Goal: Task Accomplishment & Management: Manage account settings

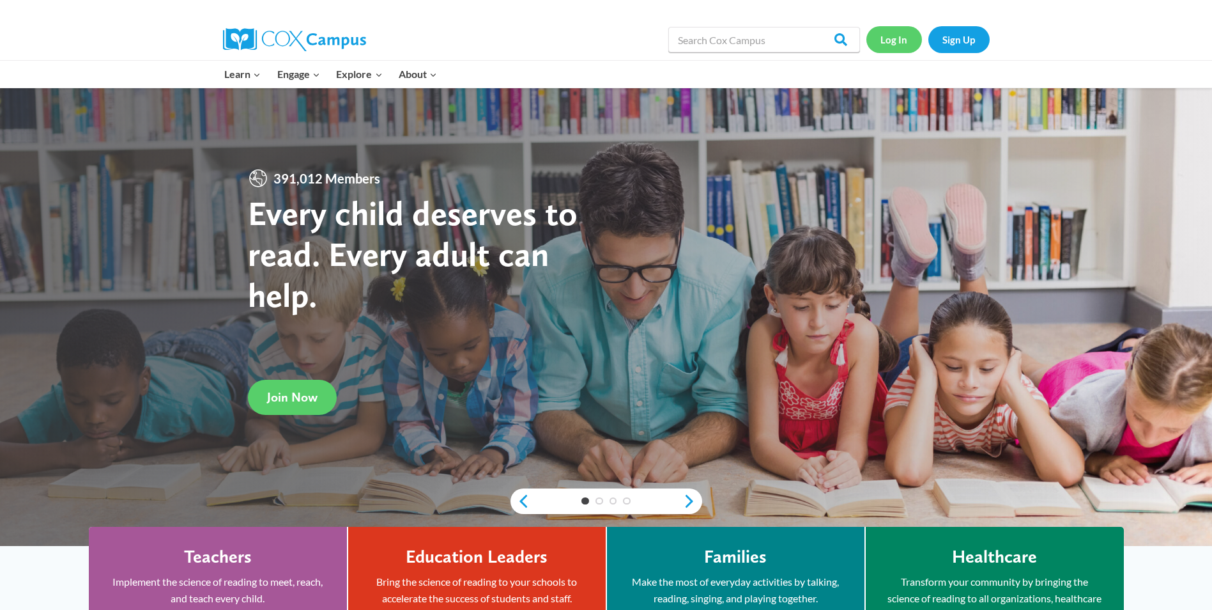
drag, startPoint x: 884, startPoint y: 29, endPoint x: 883, endPoint y: 21, distance: 8.4
click at [884, 28] on link "Log In" at bounding box center [895, 39] width 56 height 26
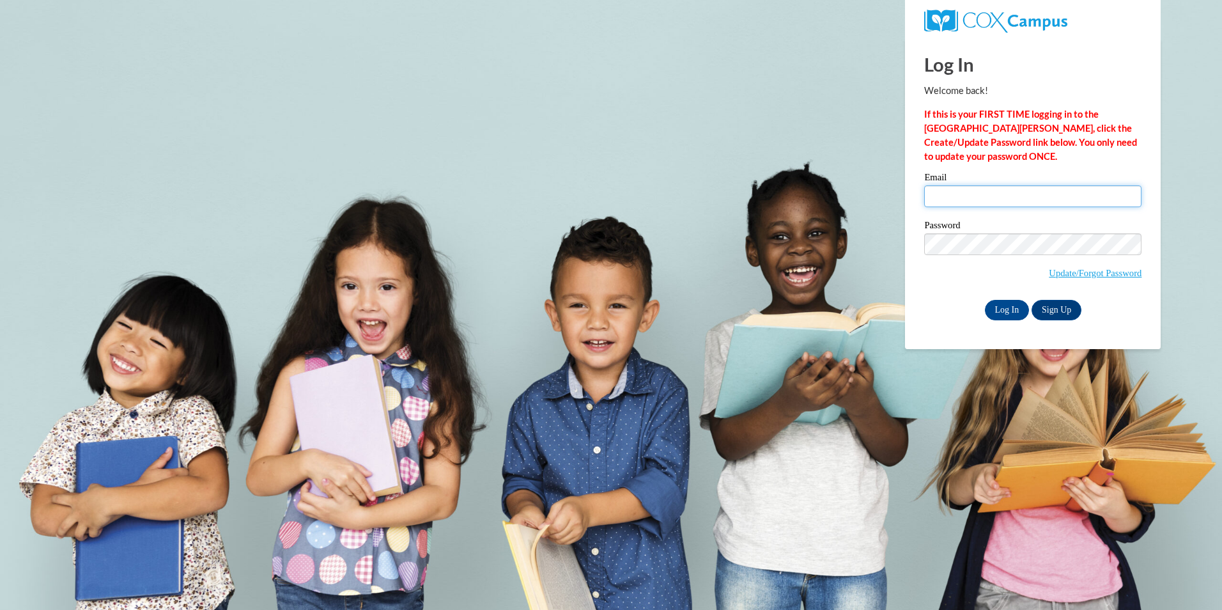
click at [975, 198] on input "Email" at bounding box center [1032, 196] width 217 height 22
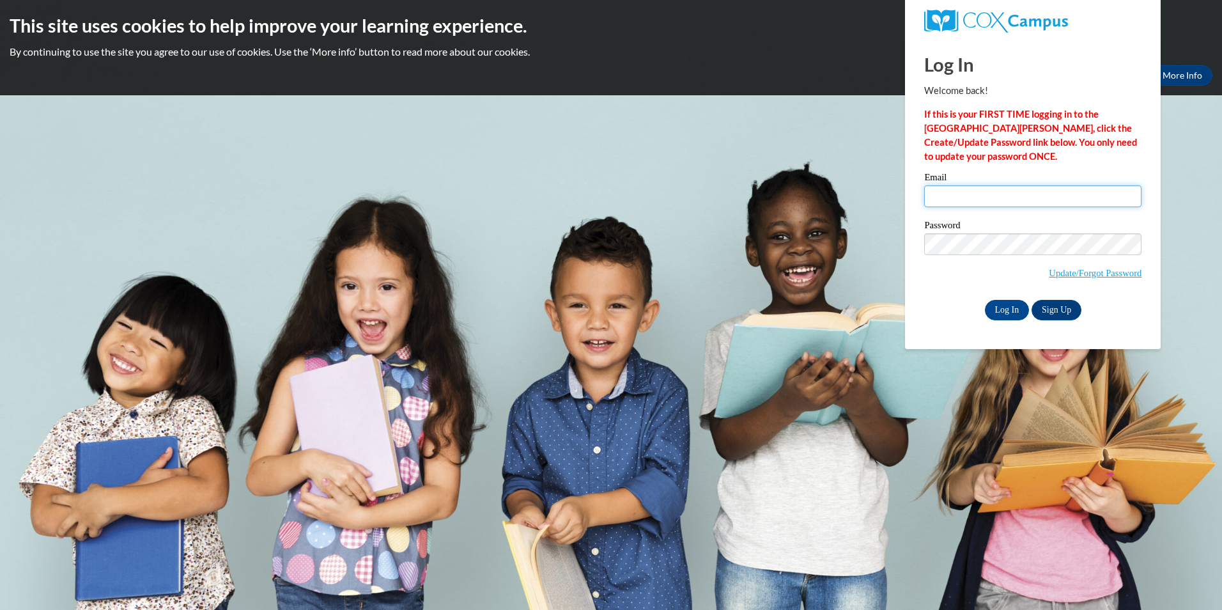
type input "[PERSON_NAME][EMAIL_ADDRESS][DOMAIN_NAME]"
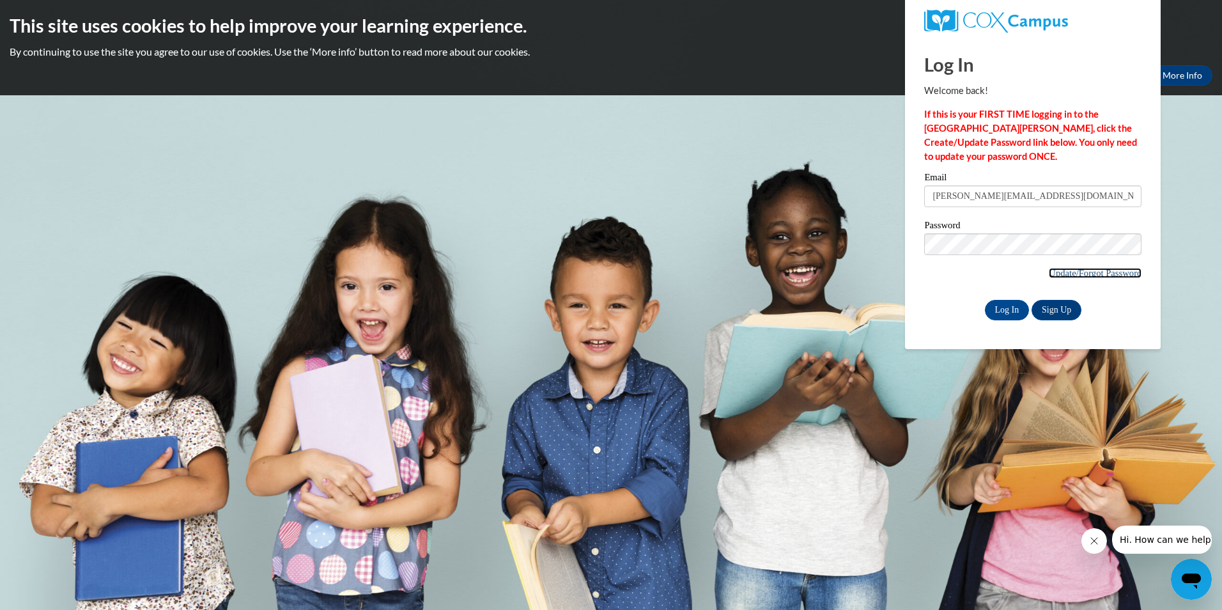
click at [1058, 274] on link "Update/Forgot Password" at bounding box center [1095, 273] width 93 height 10
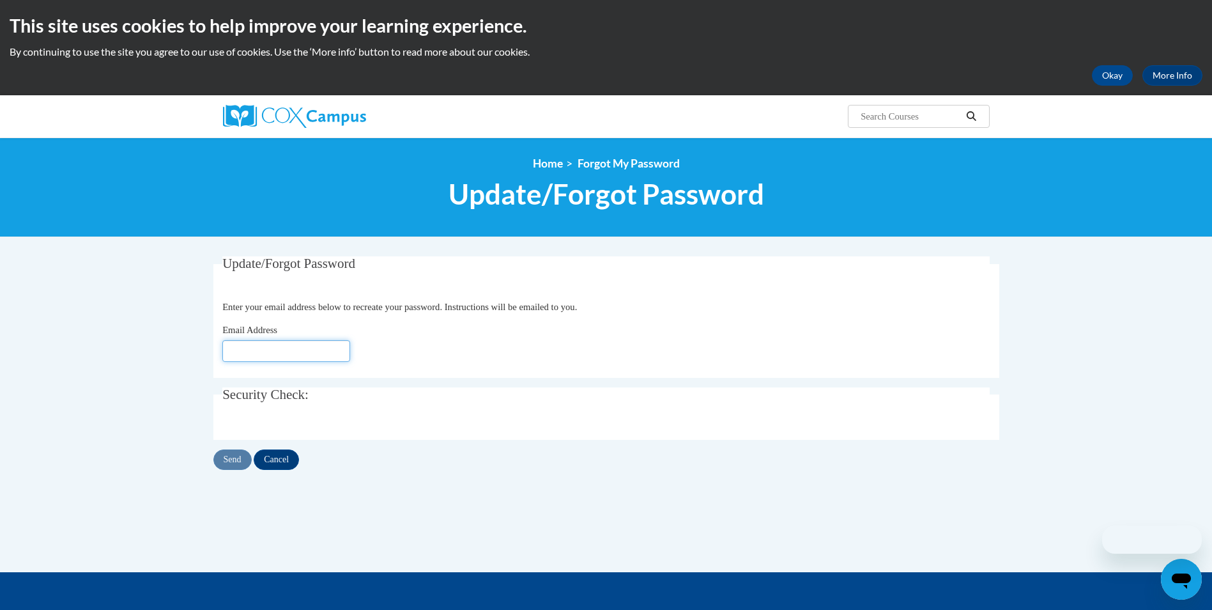
click at [314, 355] on input "Email Address" at bounding box center [286, 351] width 128 height 22
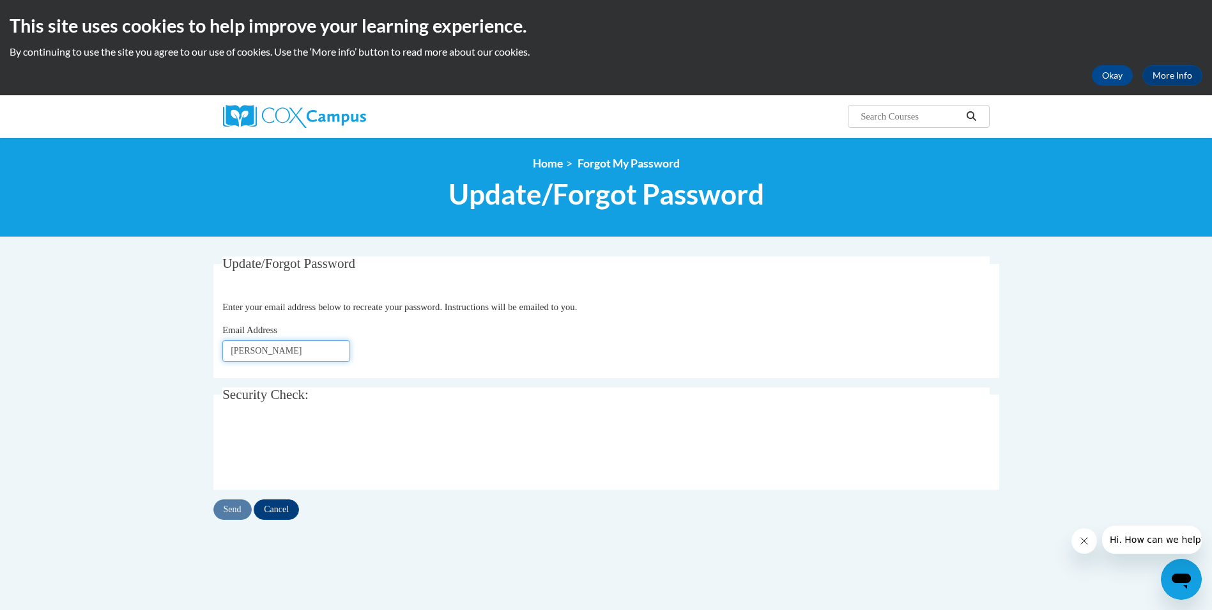
type input "[PERSON_NAME][EMAIL_ADDRESS][DOMAIN_NAME]"
click at [230, 511] on input "Send" at bounding box center [232, 509] width 38 height 20
